Goal: Task Accomplishment & Management: Use online tool/utility

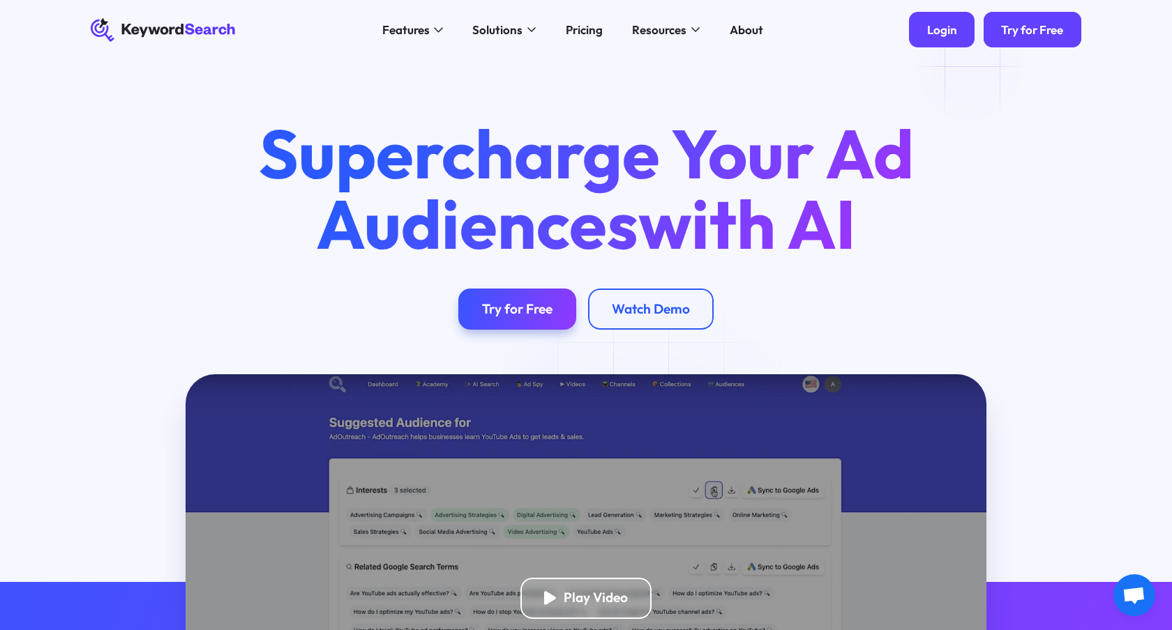
click at [957, 27] on div "Login" at bounding box center [942, 29] width 30 height 15
